Goal: Information Seeking & Learning: Learn about a topic

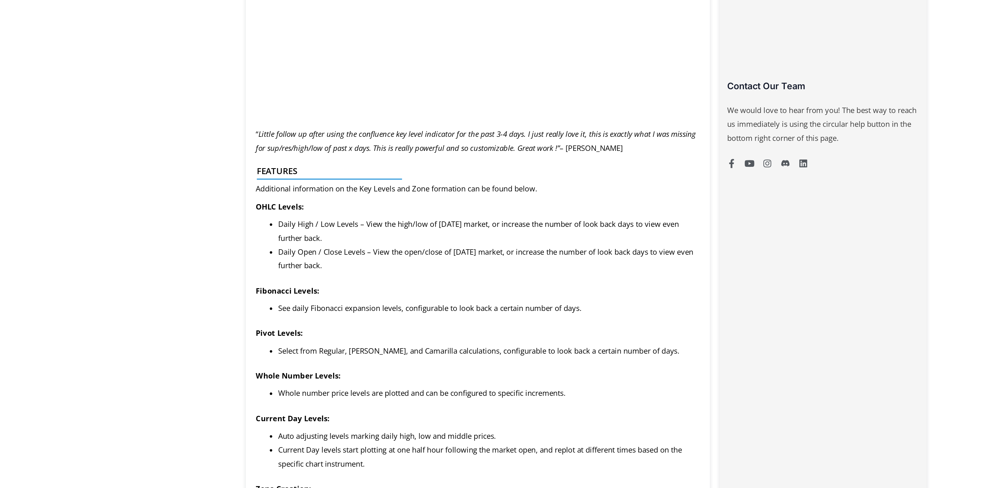
scroll to position [327, 0]
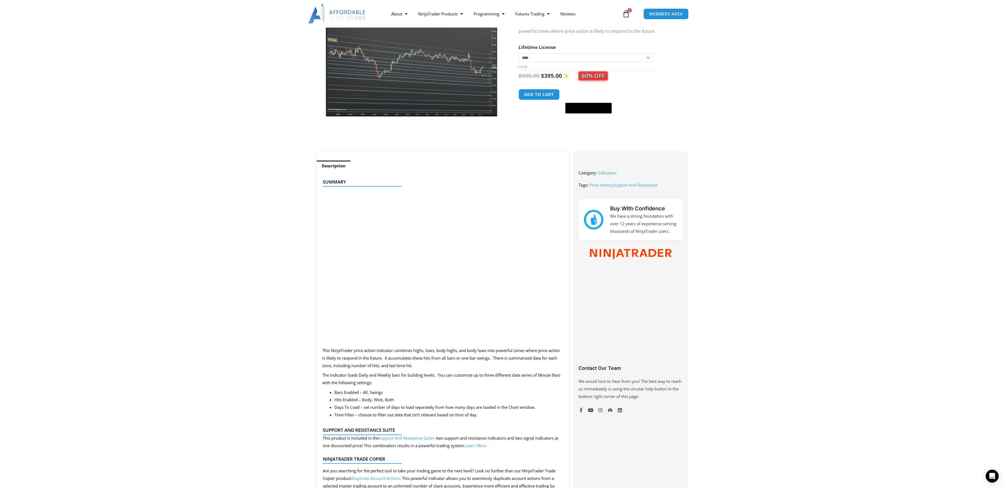
scroll to position [91, 0]
